Goal: Information Seeking & Learning: Learn about a topic

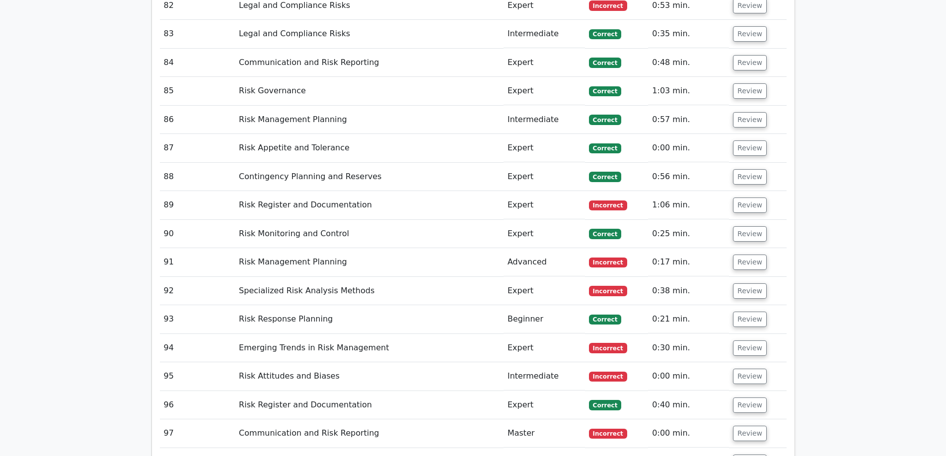
scroll to position [4618, 0]
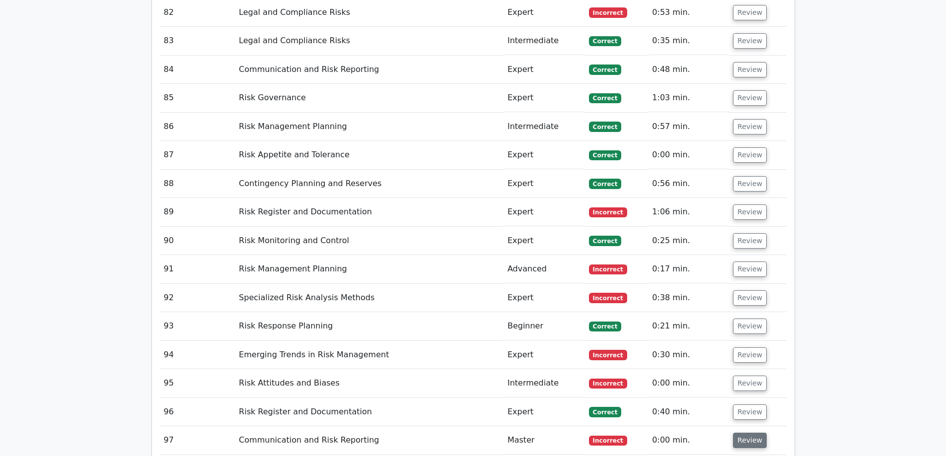
click at [745, 349] on button "Review" at bounding box center [750, 440] width 34 height 15
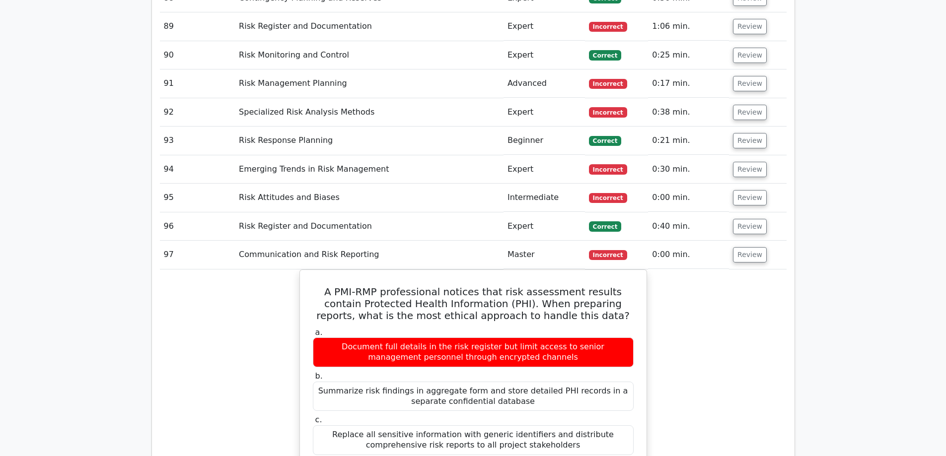
scroll to position [4817, 0]
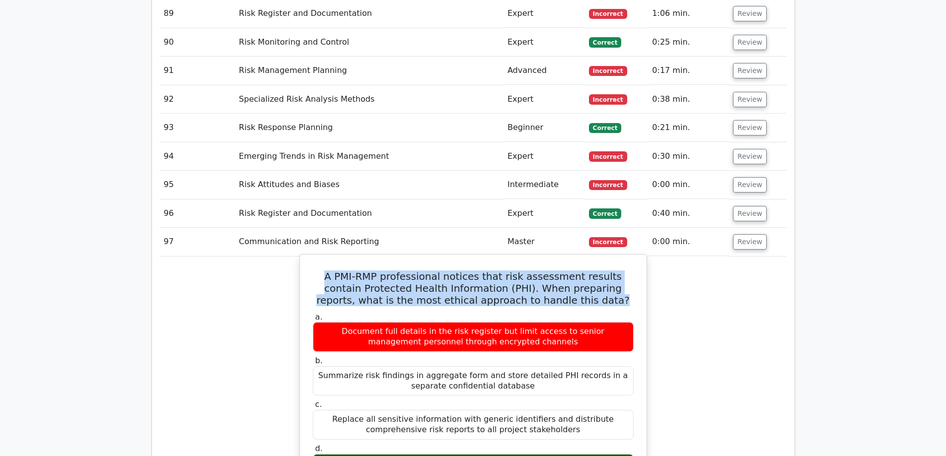
drag, startPoint x: 592, startPoint y: 248, endPoint x: 303, endPoint y: 224, distance: 290.0
copy h5 "A PMI-RMP professional notices that risk assessment results contain Protected H…"
drag, startPoint x: 518, startPoint y: 419, endPoint x: 315, endPoint y: 404, distance: 203.7
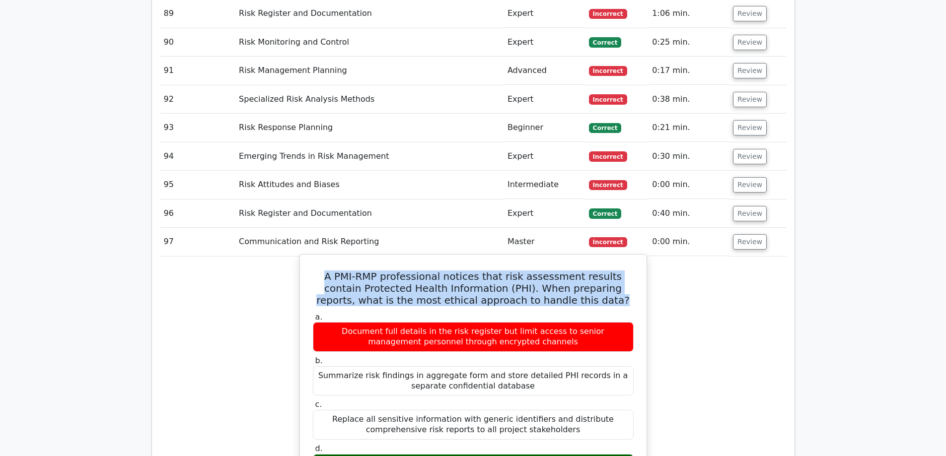
copy div "Apply data masking techniques to protected fields while maintaining the statist…"
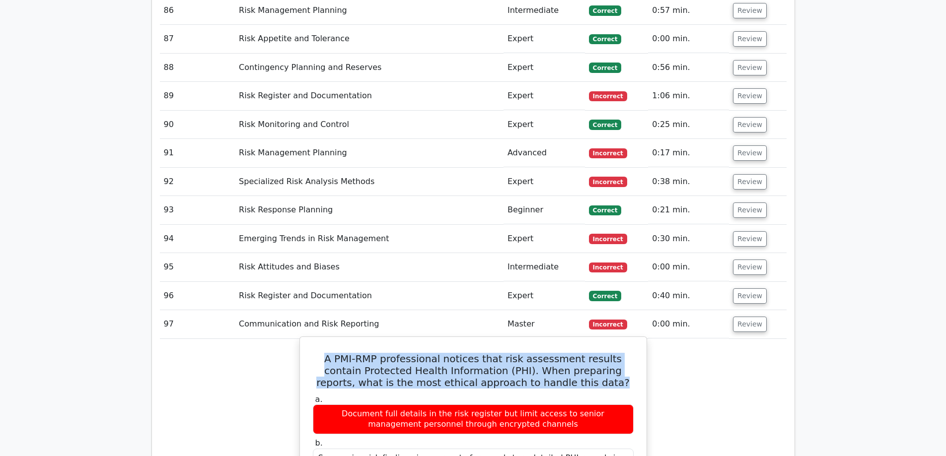
scroll to position [4718, 0]
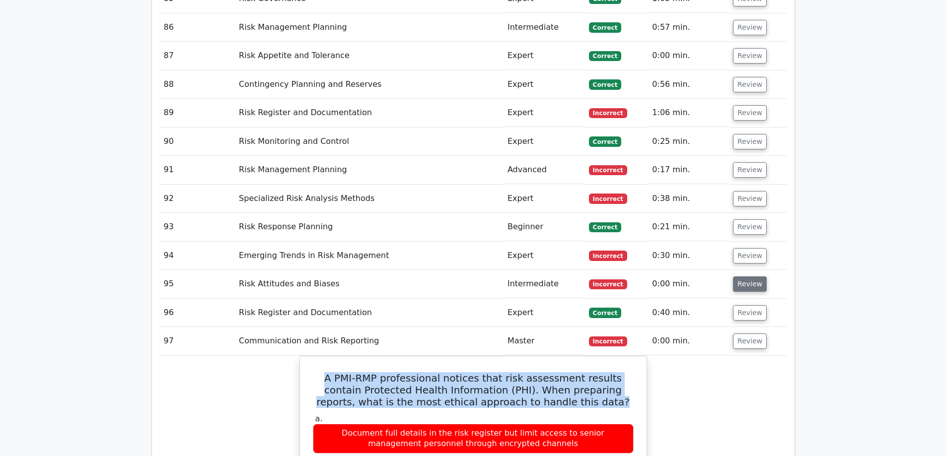
click at [750, 277] on button "Review" at bounding box center [750, 284] width 34 height 15
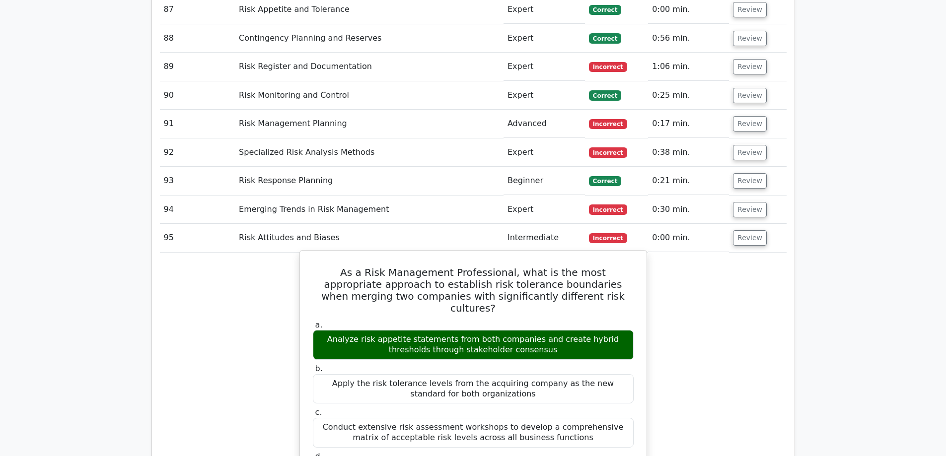
scroll to position [4817, 0]
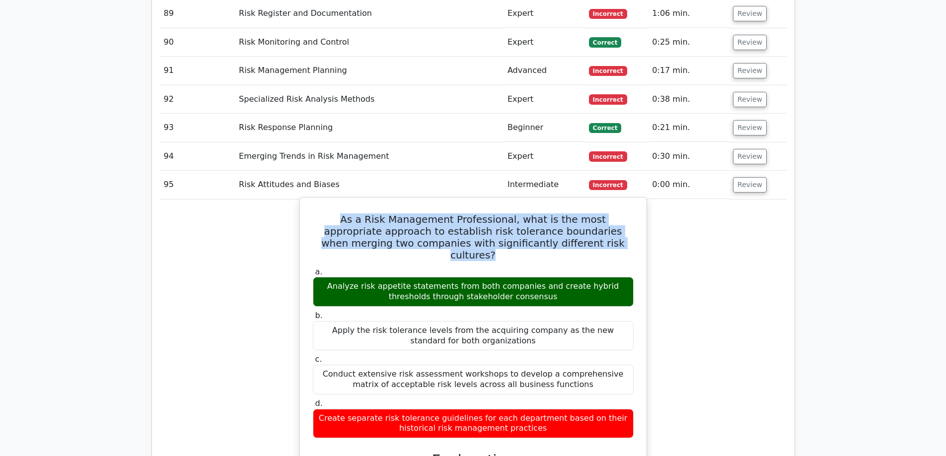
drag, startPoint x: 595, startPoint y: 189, endPoint x: 309, endPoint y: 166, distance: 286.9
copy h5 "As a Risk Management Professional, what is the most appropriate approach to est…"
drag, startPoint x: 534, startPoint y: 230, endPoint x: 353, endPoint y: 224, distance: 181.4
click at [310, 267] on div "a. Analyze risk appetite statements from both companies and create hybrid thres…" at bounding box center [473, 287] width 333 height 40
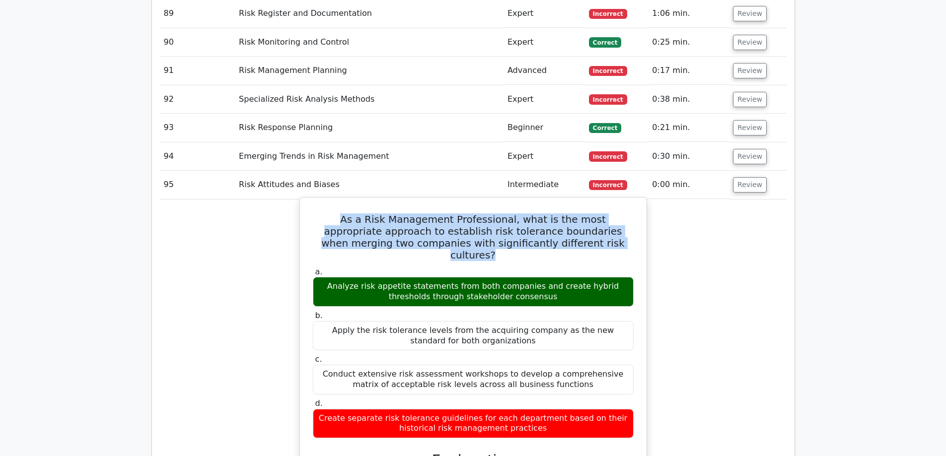
copy div "Analyze risk appetite statements from both companies and create hybrid threshol…"
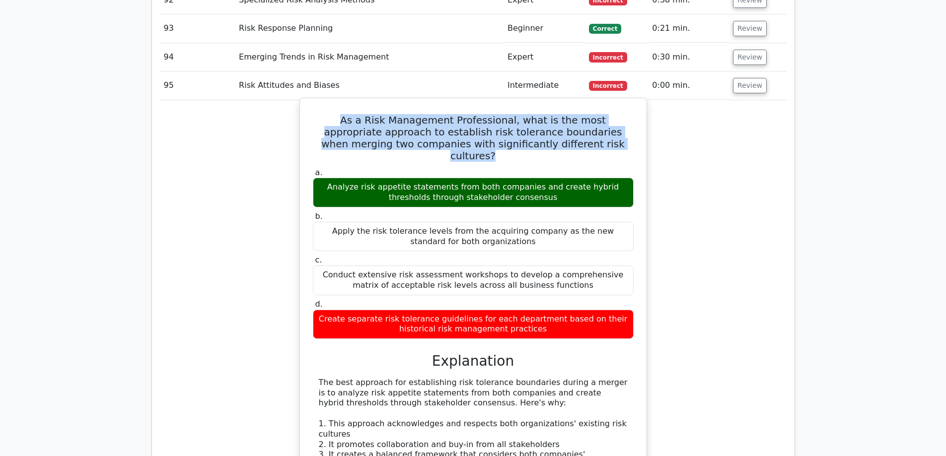
scroll to position [4767, 0]
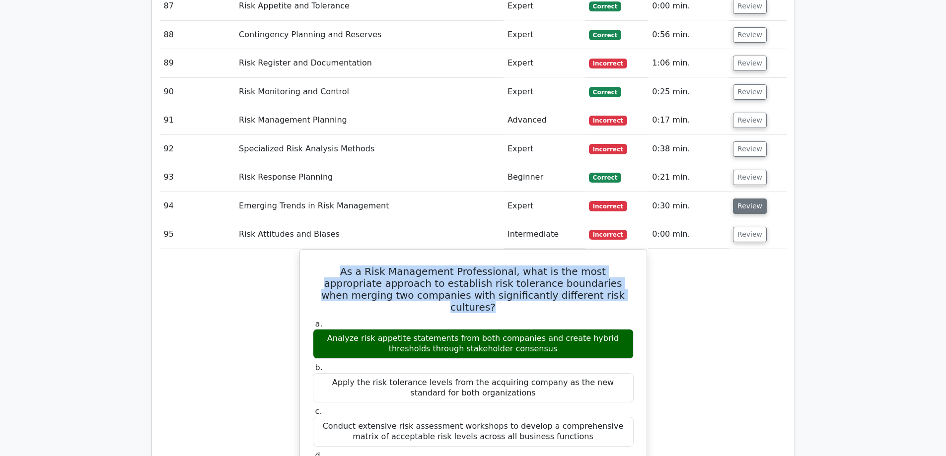
click at [747, 199] on button "Review" at bounding box center [750, 206] width 34 height 15
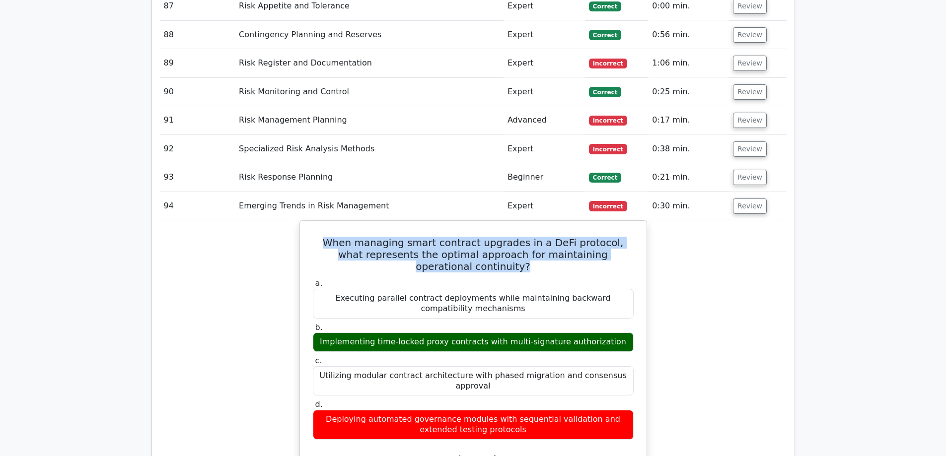
drag, startPoint x: 515, startPoint y: 211, endPoint x: 270, endPoint y: 192, distance: 245.6
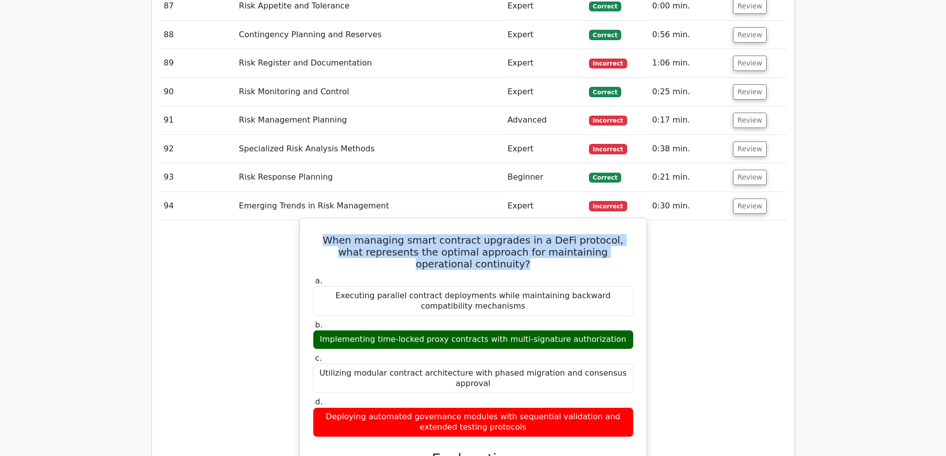
copy h5 "When managing smart contract upgrades in a DeFi protocol, what represents the o…"
drag, startPoint x: 616, startPoint y: 284, endPoint x: 331, endPoint y: 284, distance: 285.1
click at [331, 330] on div "Implementing time-locked proxy contracts with multi-signature authorization" at bounding box center [473, 339] width 321 height 19
copy div "Implementing time-locked proxy contracts with multi-signature authorization"
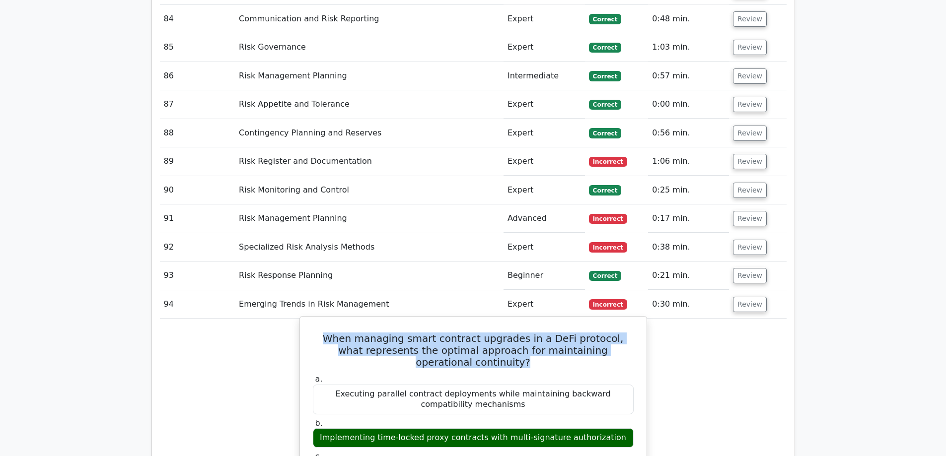
scroll to position [4668, 0]
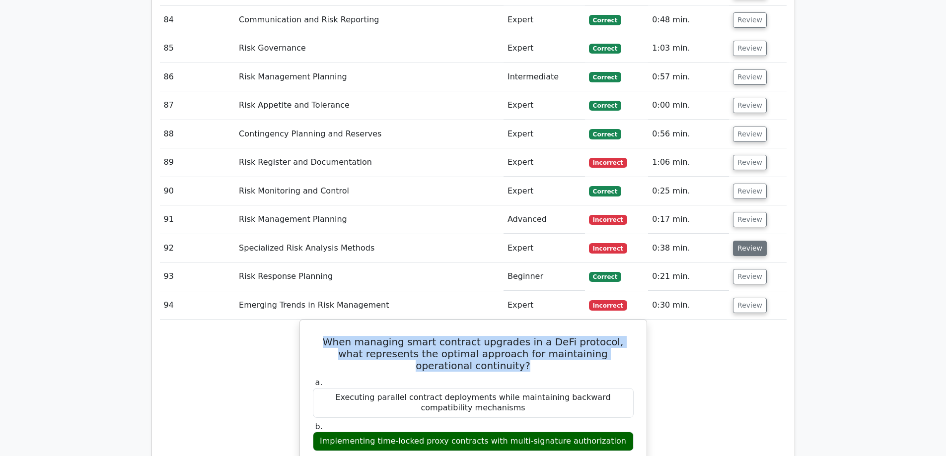
click at [743, 241] on button "Review" at bounding box center [750, 248] width 34 height 15
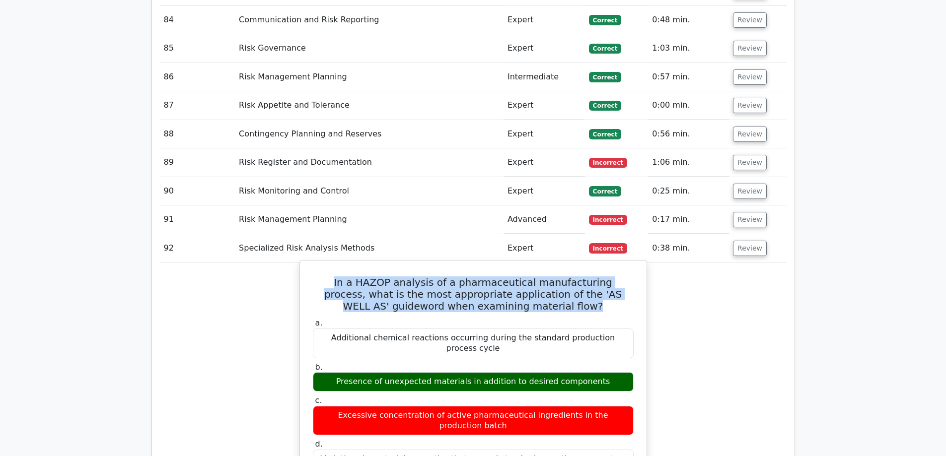
drag, startPoint x: 552, startPoint y: 253, endPoint x: 376, endPoint y: 243, distance: 176.6
copy h5 "In a HAZOP analysis of a pharmaceutical manufacturing process, what is the most…"
drag, startPoint x: 603, startPoint y: 314, endPoint x: 338, endPoint y: 315, distance: 265.2
click at [338, 349] on div "Presence of unexpected materials in addition to desired components" at bounding box center [473, 381] width 321 height 19
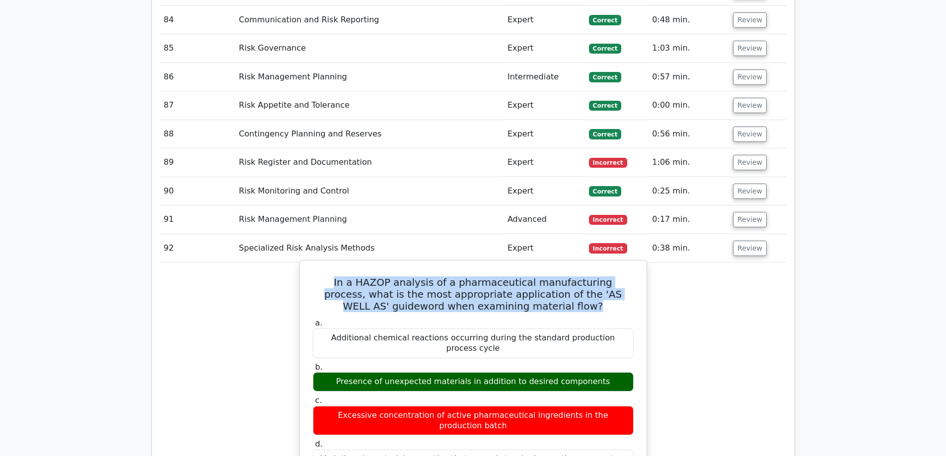
copy div "Presence of unexpected materials in addition to desired components"
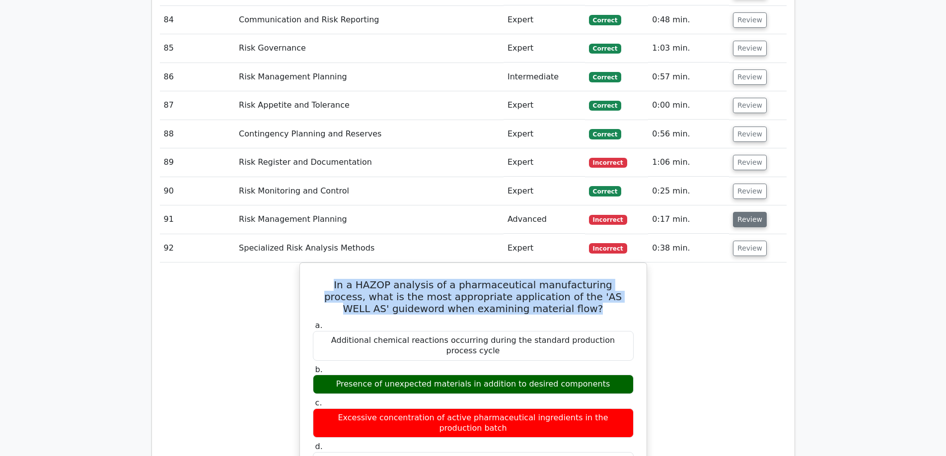
click at [745, 212] on button "Review" at bounding box center [750, 219] width 34 height 15
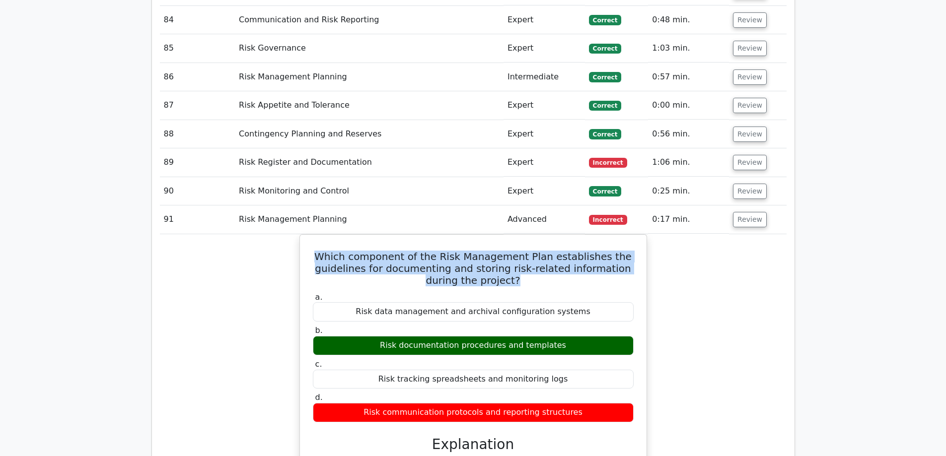
drag, startPoint x: 507, startPoint y: 223, endPoint x: 298, endPoint y: 198, distance: 210.1
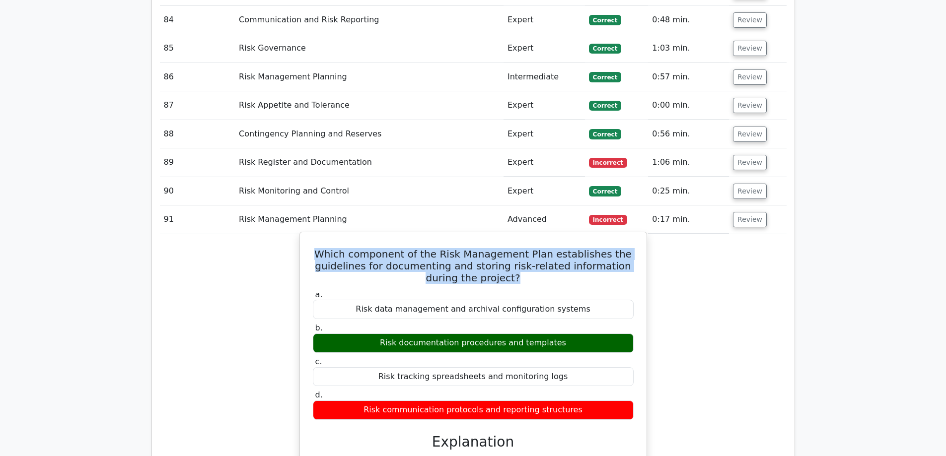
copy h5 "Which component of the Risk Management Plan establishes the guidelines for docu…"
drag, startPoint x: 564, startPoint y: 285, endPoint x: 388, endPoint y: 284, distance: 175.8
click at [388, 334] on div "Risk documentation procedures and templates" at bounding box center [473, 343] width 321 height 19
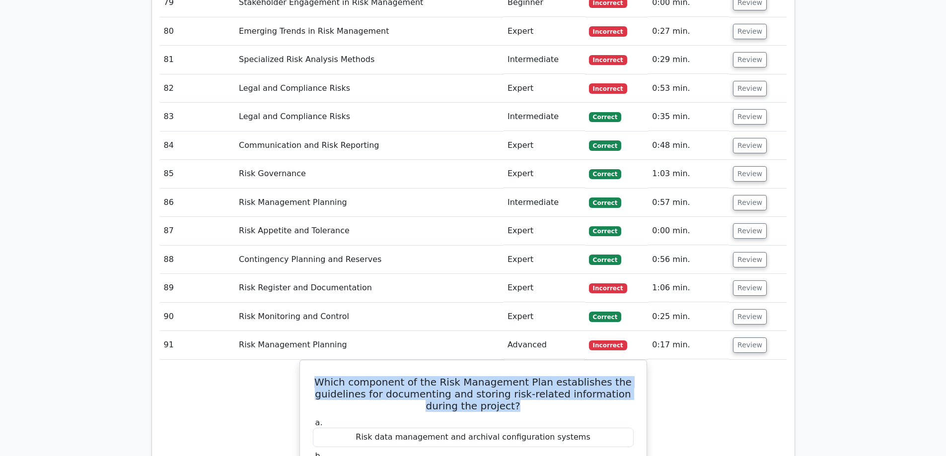
scroll to position [4519, 0]
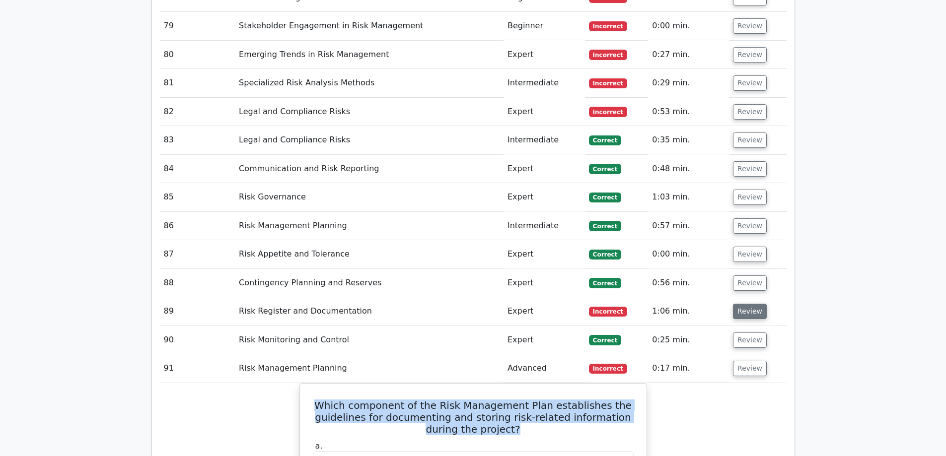
click at [751, 304] on button "Review" at bounding box center [750, 311] width 34 height 15
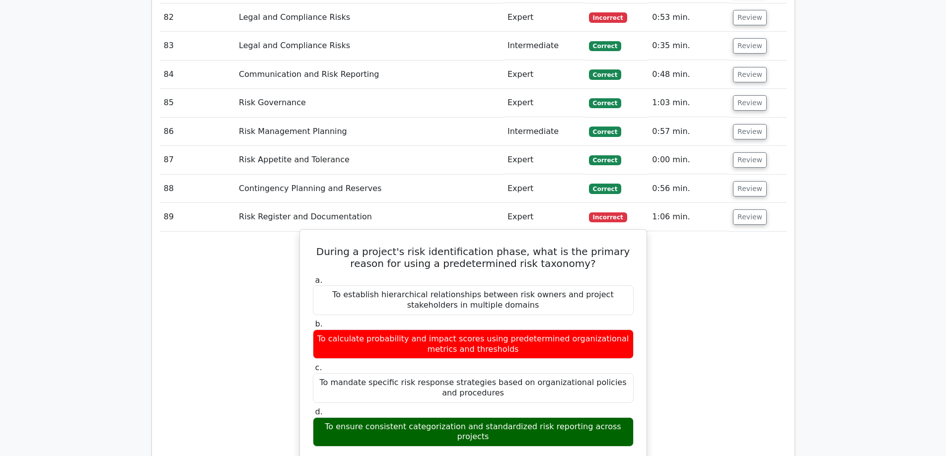
scroll to position [4618, 0]
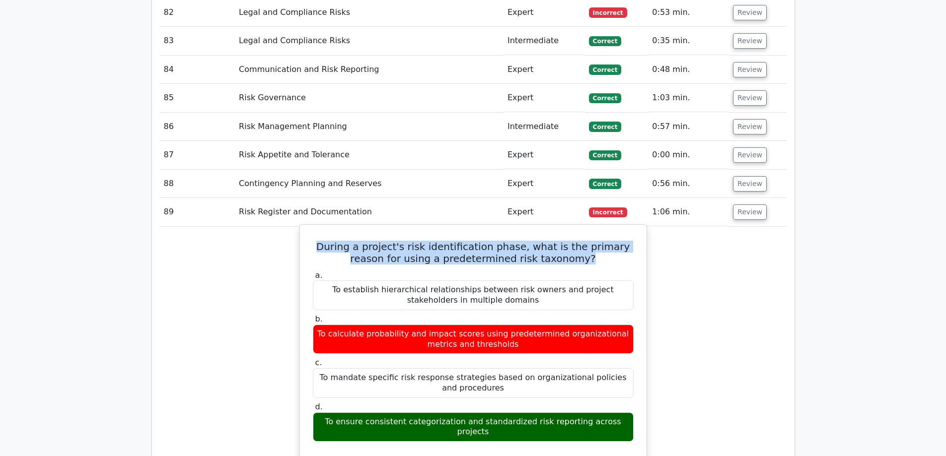
drag, startPoint x: 580, startPoint y: 206, endPoint x: 302, endPoint y: 185, distance: 278.4
drag, startPoint x: 626, startPoint y: 366, endPoint x: 317, endPoint y: 363, distance: 308.9
click at [317, 349] on div "To ensure consistent categorization and standardized risk reporting across proj…" at bounding box center [473, 428] width 321 height 30
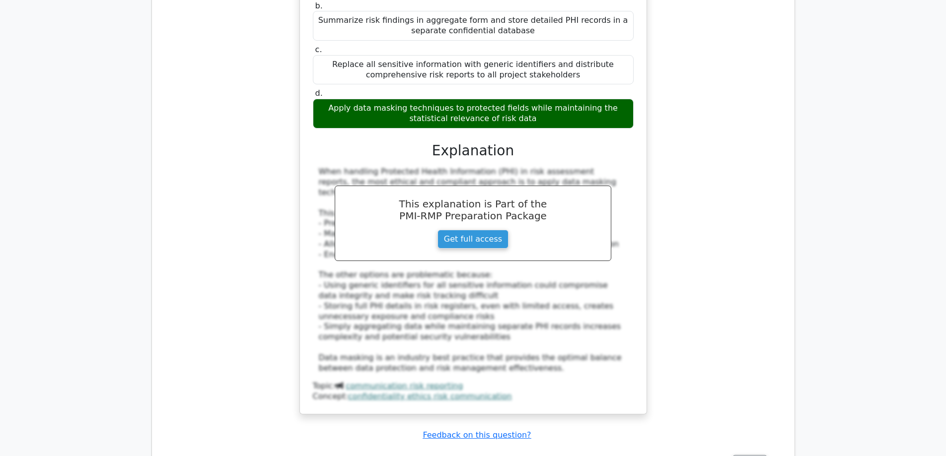
scroll to position [8045, 0]
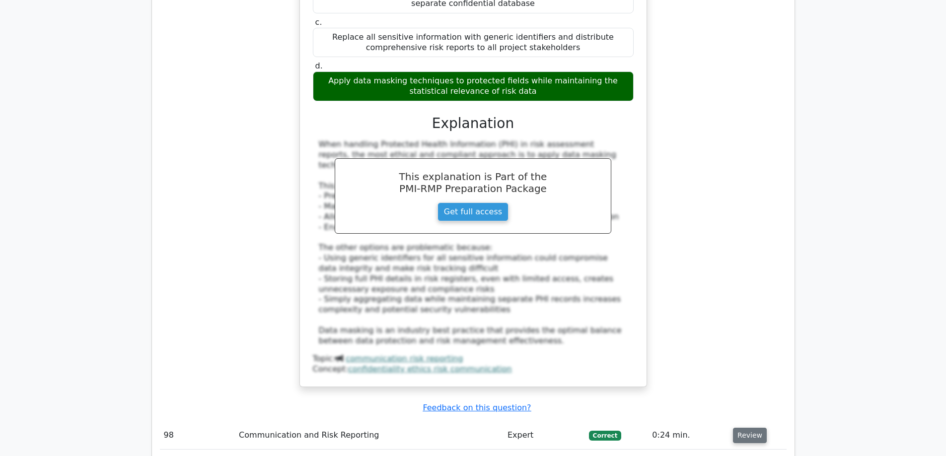
click at [743, 349] on button "Review" at bounding box center [750, 435] width 34 height 15
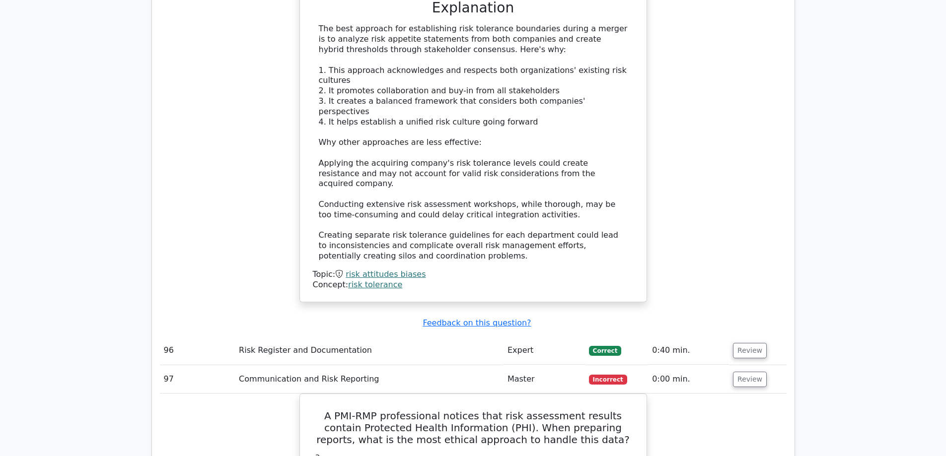
scroll to position [7449, 0]
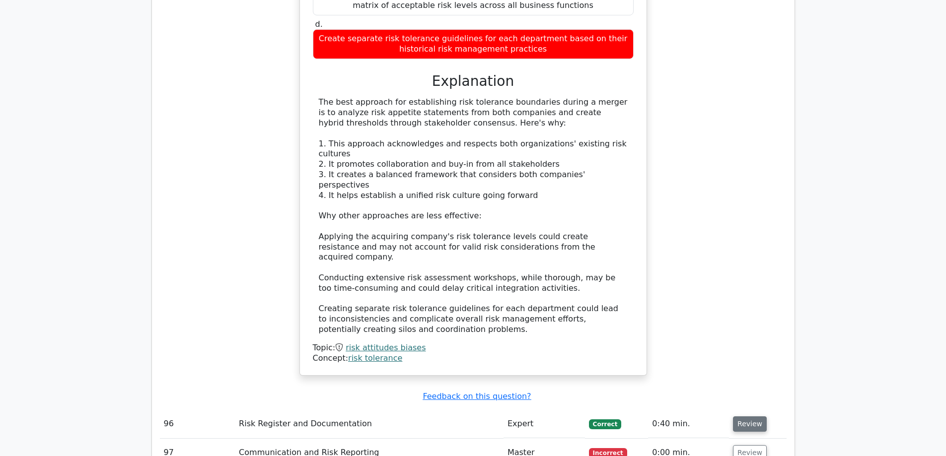
click at [745, 349] on button "Review" at bounding box center [750, 424] width 34 height 15
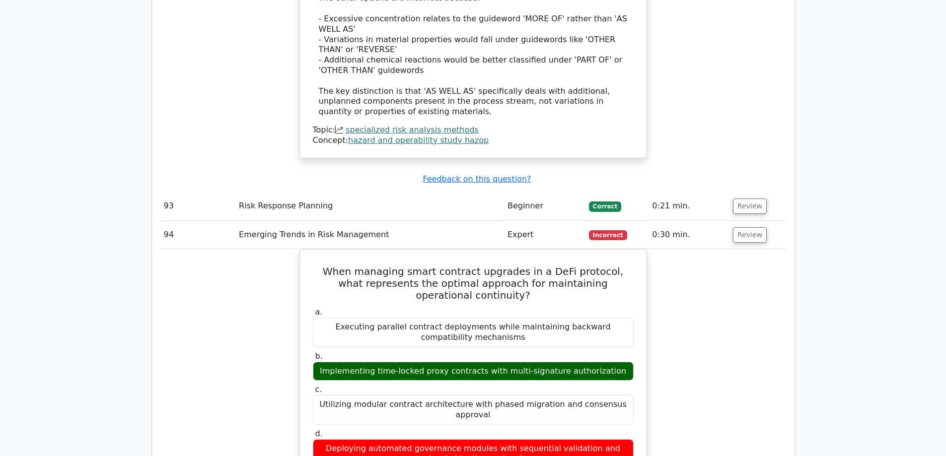
scroll to position [6257, 0]
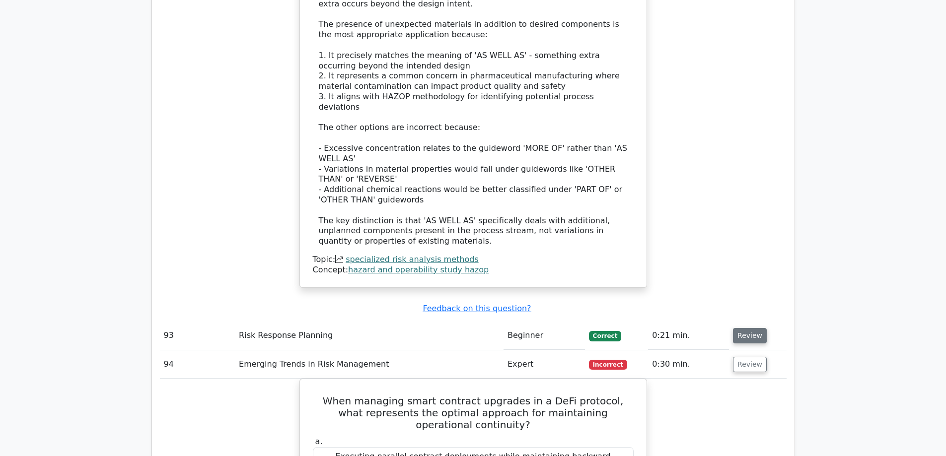
click at [751, 328] on button "Review" at bounding box center [750, 335] width 34 height 15
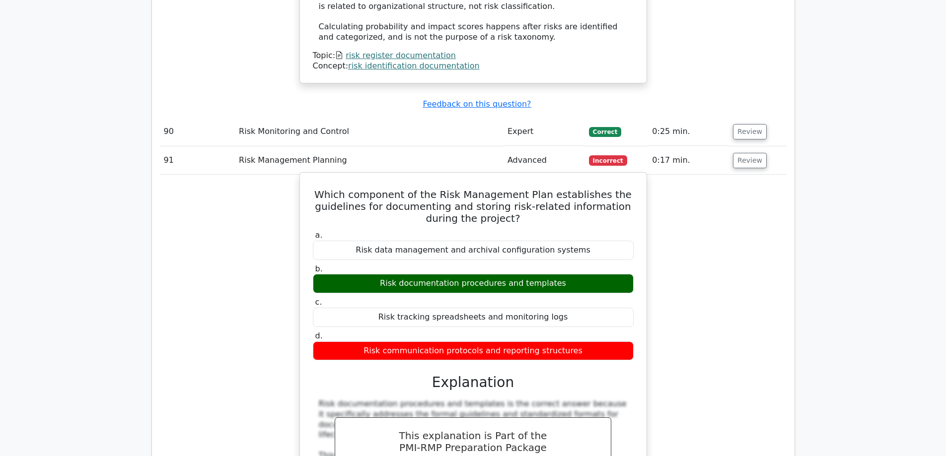
scroll to position [5214, 0]
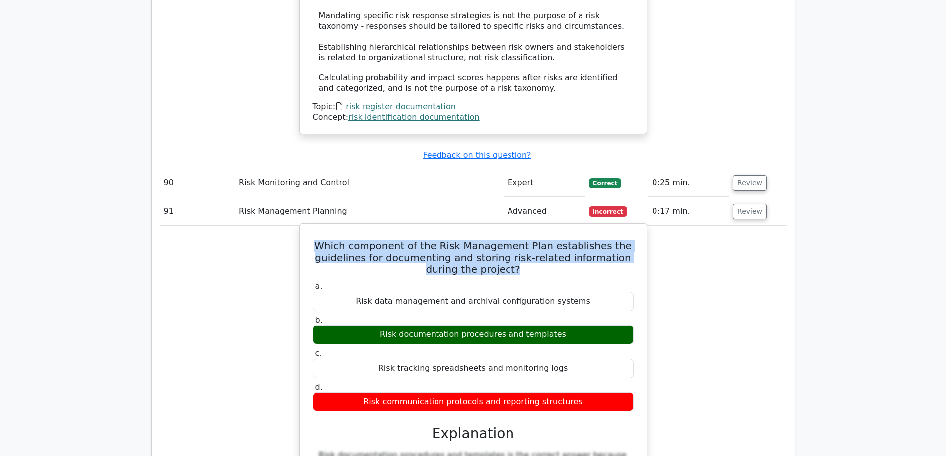
drag, startPoint x: 517, startPoint y: 209, endPoint x: 330, endPoint y: 164, distance: 192.4
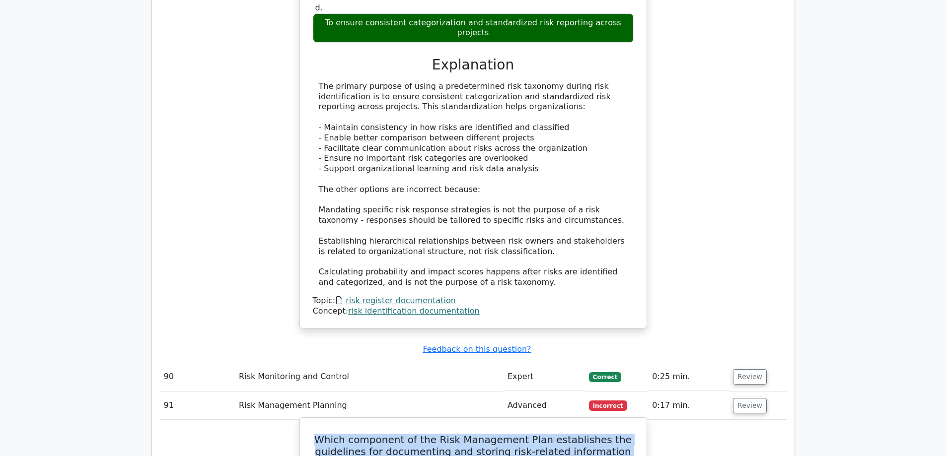
scroll to position [5016, 0]
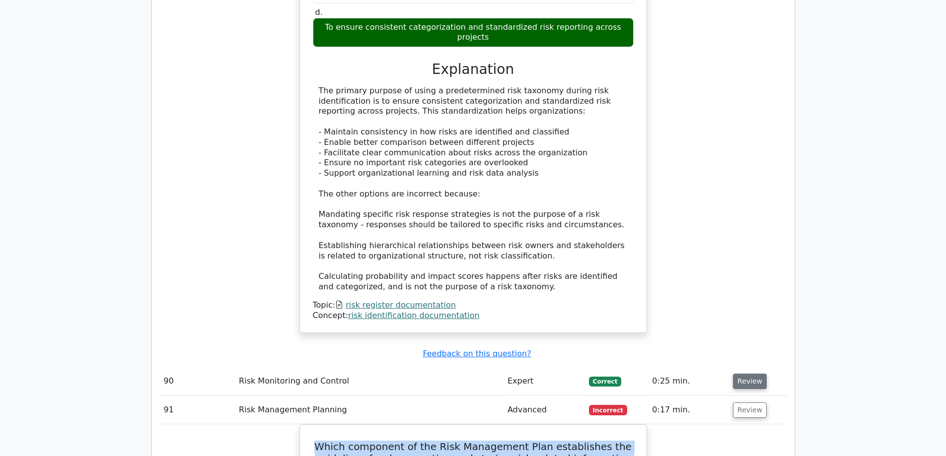
click at [745, 349] on button "Review" at bounding box center [750, 381] width 34 height 15
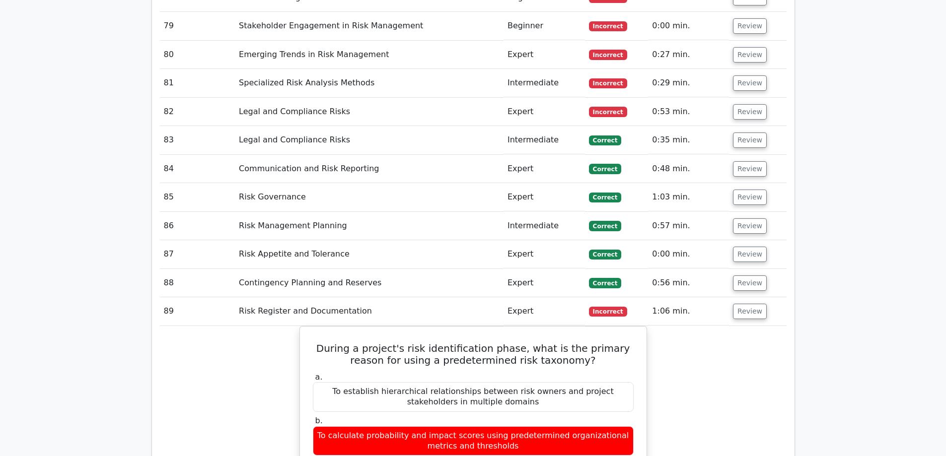
scroll to position [4420, 0]
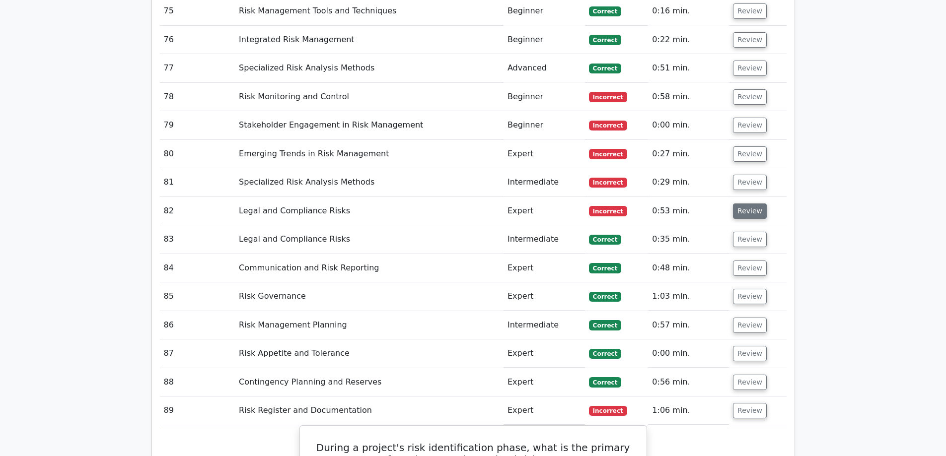
click at [748, 204] on button "Review" at bounding box center [750, 211] width 34 height 15
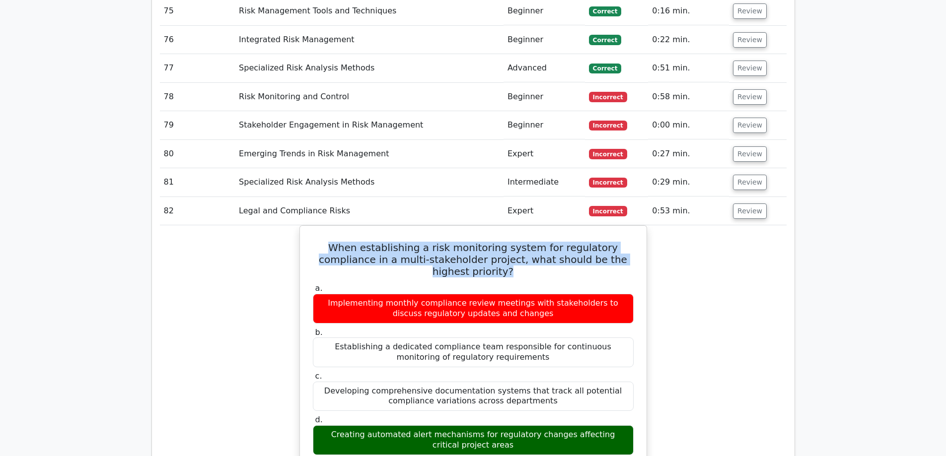
drag, startPoint x: 627, startPoint y: 203, endPoint x: 378, endPoint y: 194, distance: 249.0
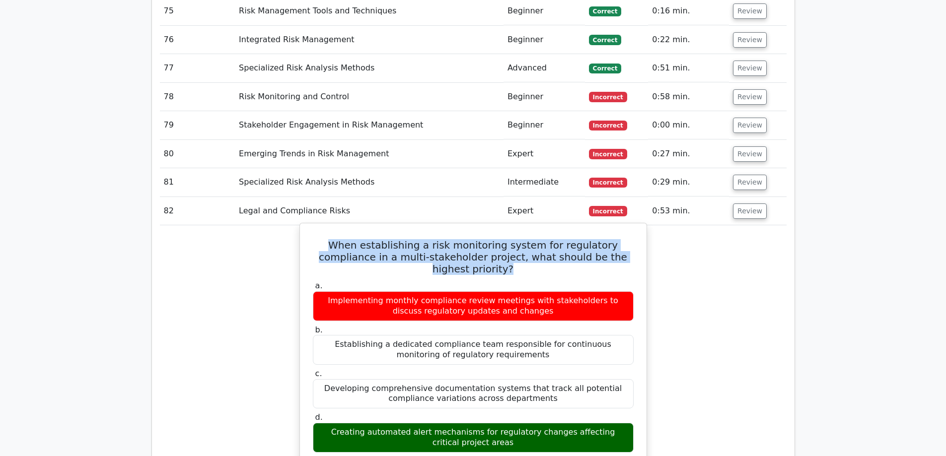
drag, startPoint x: 495, startPoint y: 376, endPoint x: 311, endPoint y: 364, distance: 183.6
click at [311, 349] on div "d. Creating automated alert mechanisms for regulatory changes affecting critica…" at bounding box center [473, 433] width 333 height 40
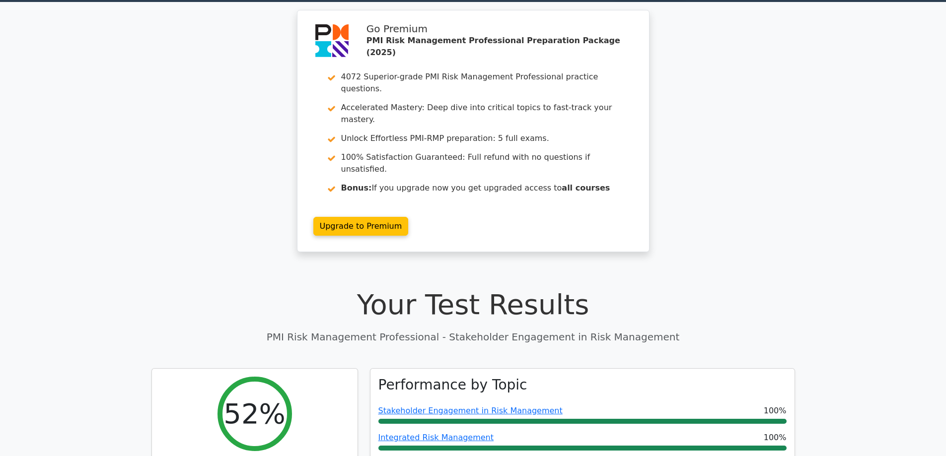
scroll to position [0, 0]
